Goal: Navigation & Orientation: Go to known website

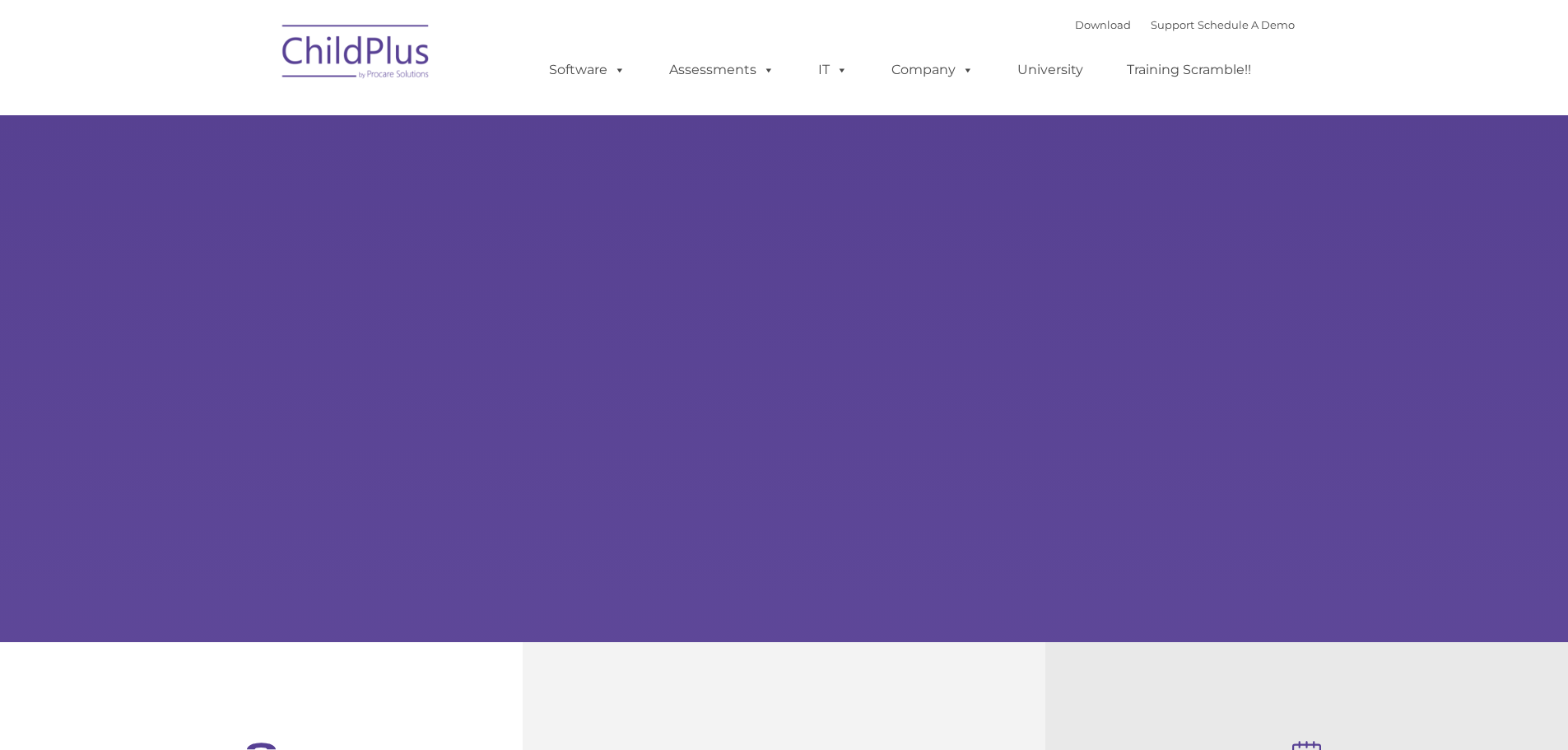
type input ""
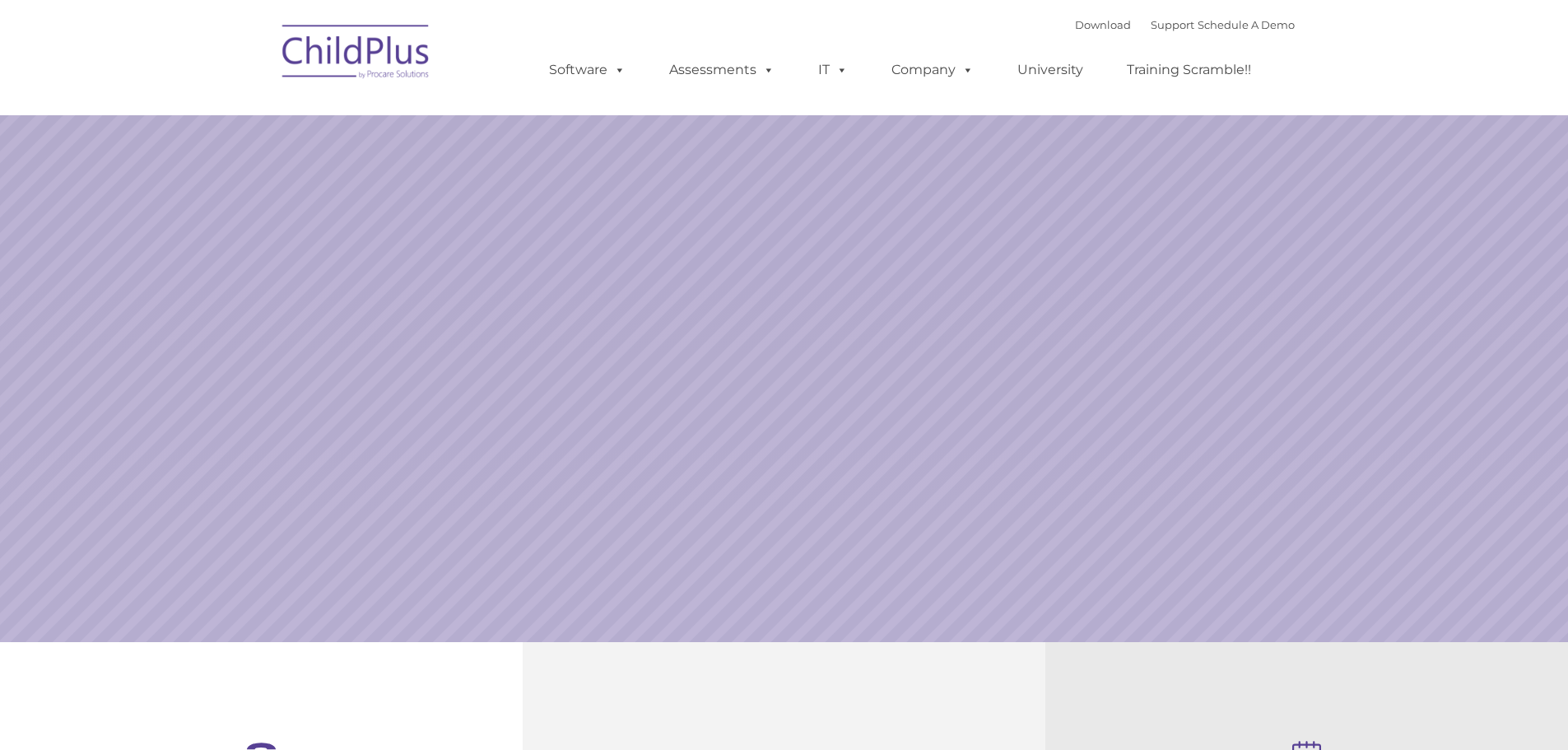
select select "MEDIUM"
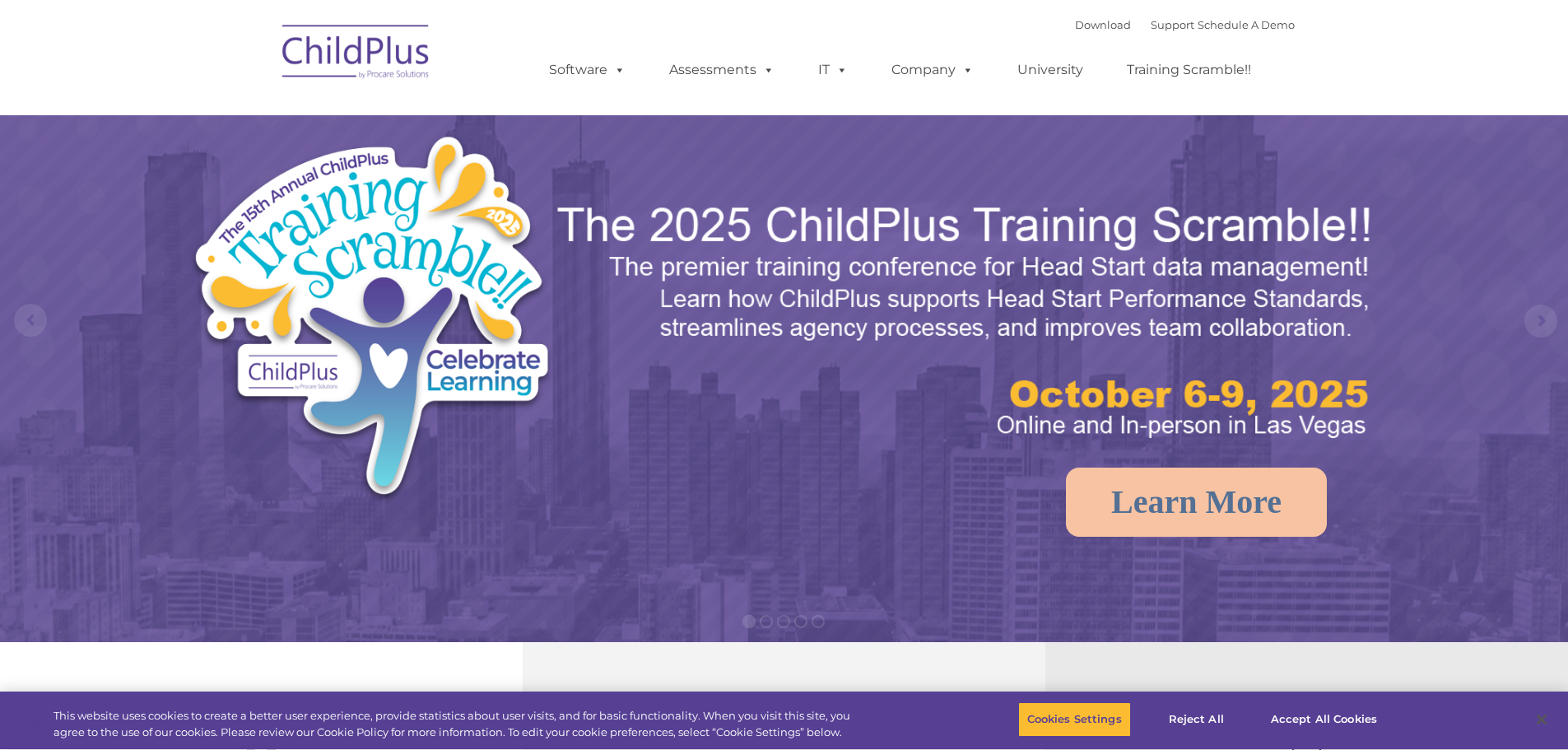
click at [368, 60] on img at bounding box center [357, 54] width 165 height 82
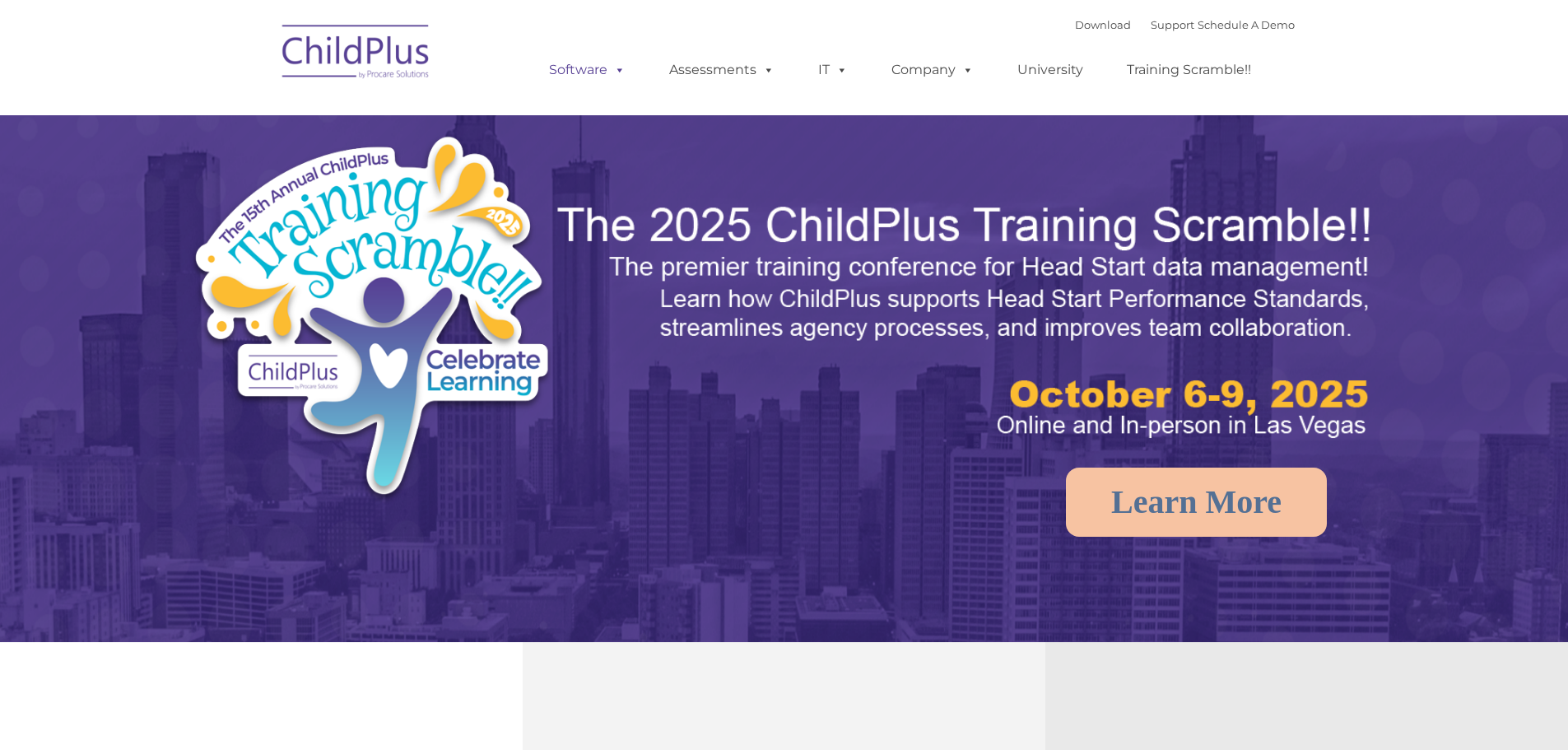
select select "MEDIUM"
